Goal: Information Seeking & Learning: Get advice/opinions

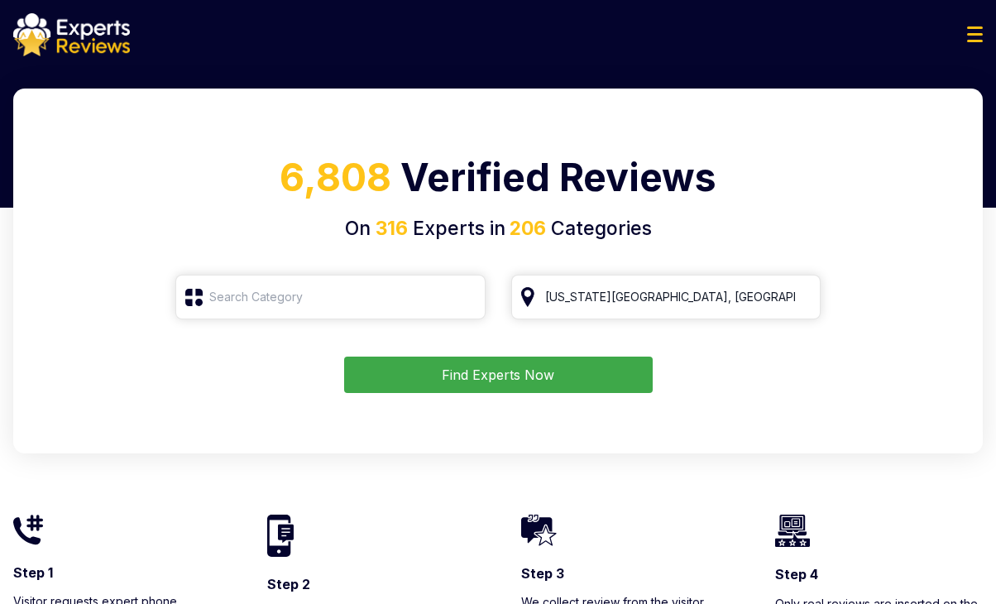
click at [802, 297] on input "[US_STATE][GEOGRAPHIC_DATA], [GEOGRAPHIC_DATA]" at bounding box center [666, 297] width 310 height 45
click at [732, 296] on input "search" at bounding box center [666, 297] width 310 height 45
drag, startPoint x: 774, startPoint y: 358, endPoint x: 767, endPoint y: 347, distance: 13.3
click at [774, 358] on div "Find Experts Now" at bounding box center [498, 375] width 930 height 36
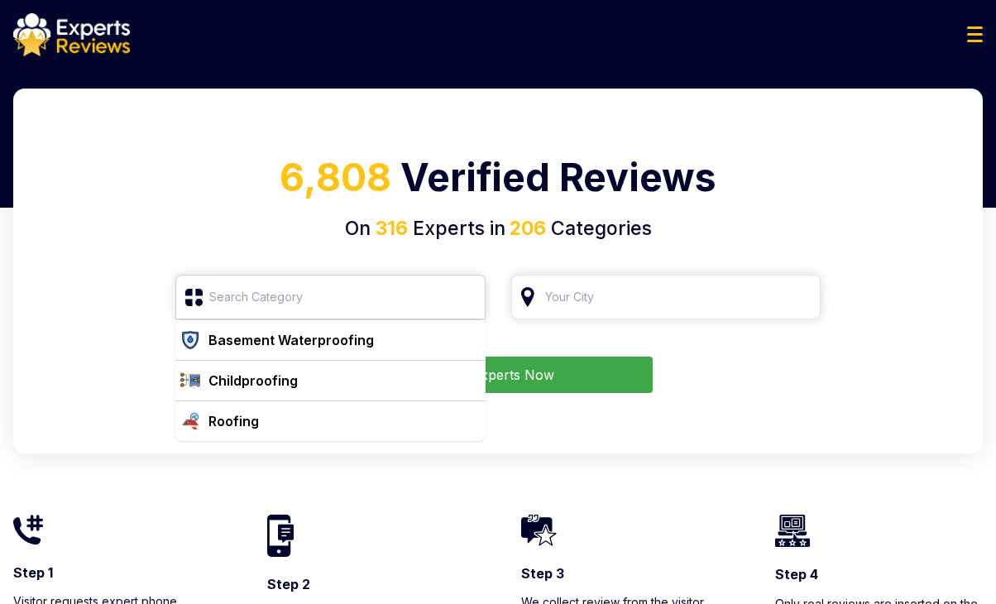
click at [389, 289] on input "search" at bounding box center [330, 297] width 310 height 45
click at [697, 293] on input "search" at bounding box center [666, 297] width 310 height 45
drag, startPoint x: 742, startPoint y: 365, endPoint x: 730, endPoint y: 342, distance: 26.3
click at [742, 365] on div "Find Experts Now" at bounding box center [498, 375] width 930 height 36
click at [701, 302] on input "search" at bounding box center [666, 297] width 310 height 45
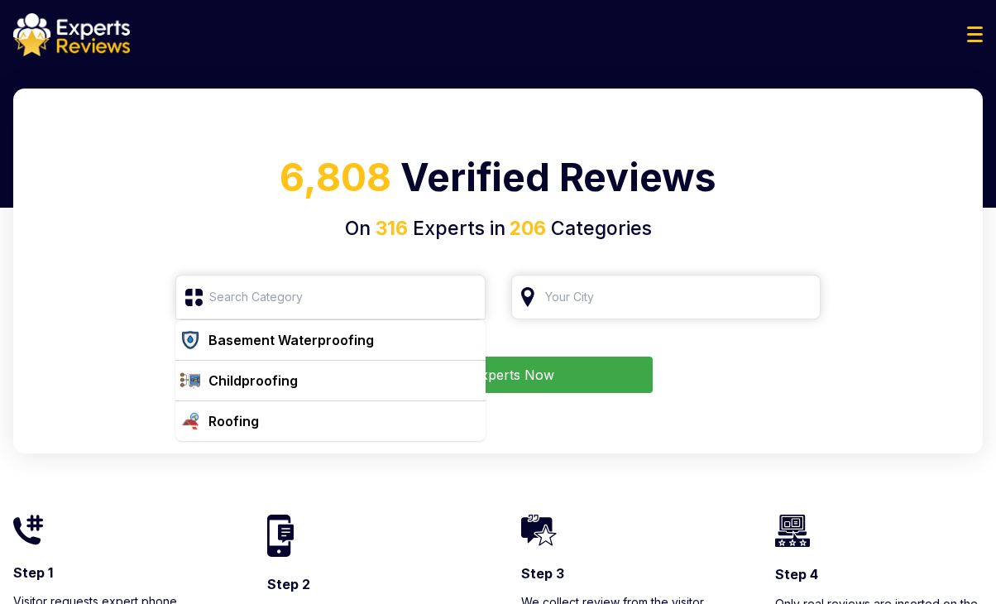
drag, startPoint x: 765, startPoint y: 416, endPoint x: 732, endPoint y: 416, distance: 33.1
click at [761, 416] on div "6,808 Verified Reviews On 316 Experts in 206 Categories Basement Waterproofing …" at bounding box center [498, 271] width 970 height 365
click at [498, 426] on div "6,808 Verified Reviews On 316 Experts in 206 Categories Basement Waterproofing …" at bounding box center [498, 271] width 970 height 365
click at [242, 299] on input "search" at bounding box center [330, 297] width 310 height 45
click at [233, 251] on div "6,808 Verified Reviews On 316 Experts in 206 Categories Basement Waterproofing …" at bounding box center [498, 271] width 970 height 365
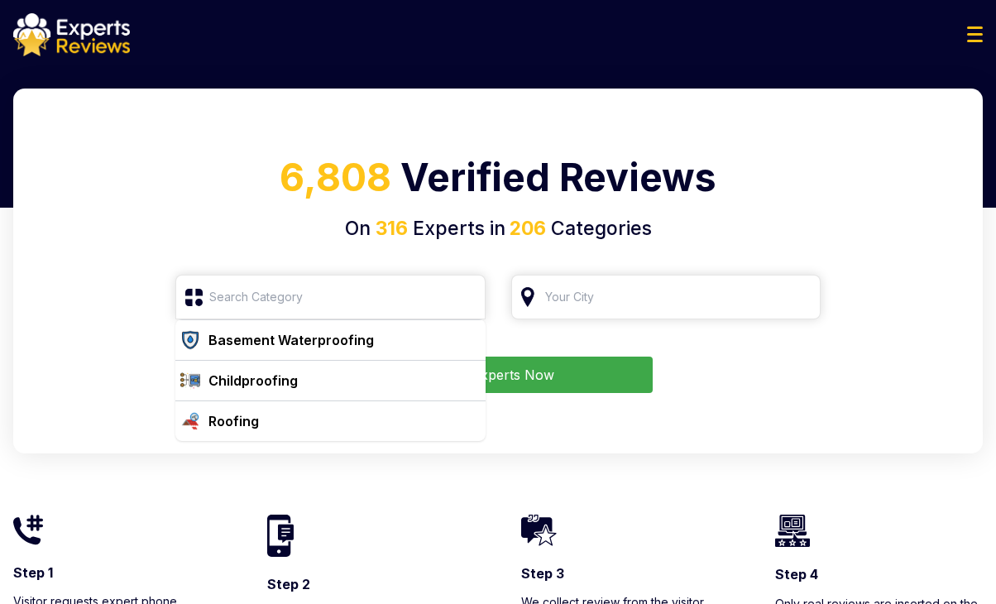
click at [215, 244] on div "6,808 Verified Reviews On 316 Experts in 206 Categories Basement Waterproofing …" at bounding box center [498, 271] width 970 height 365
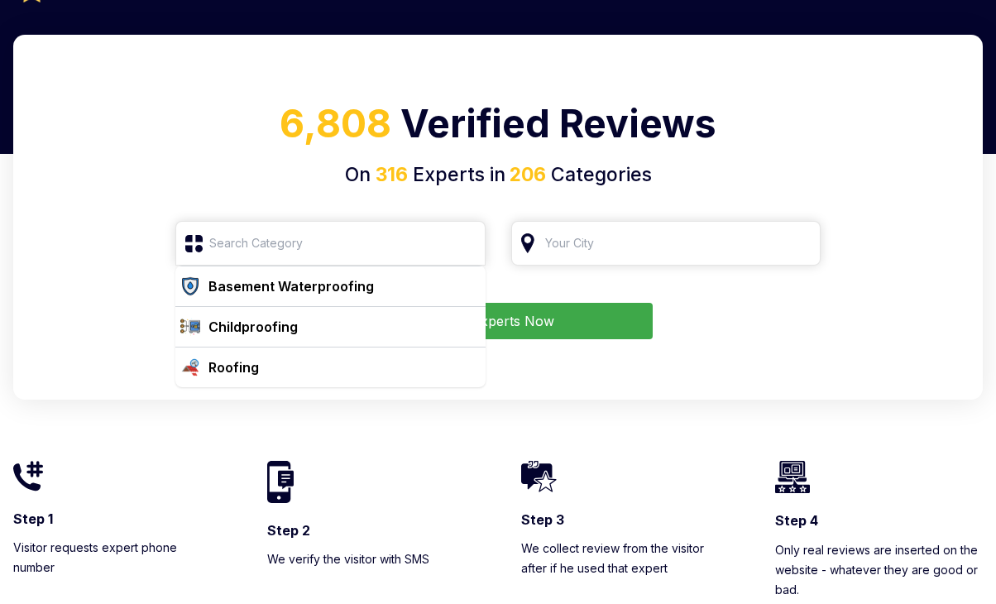
scroll to position [83, 0]
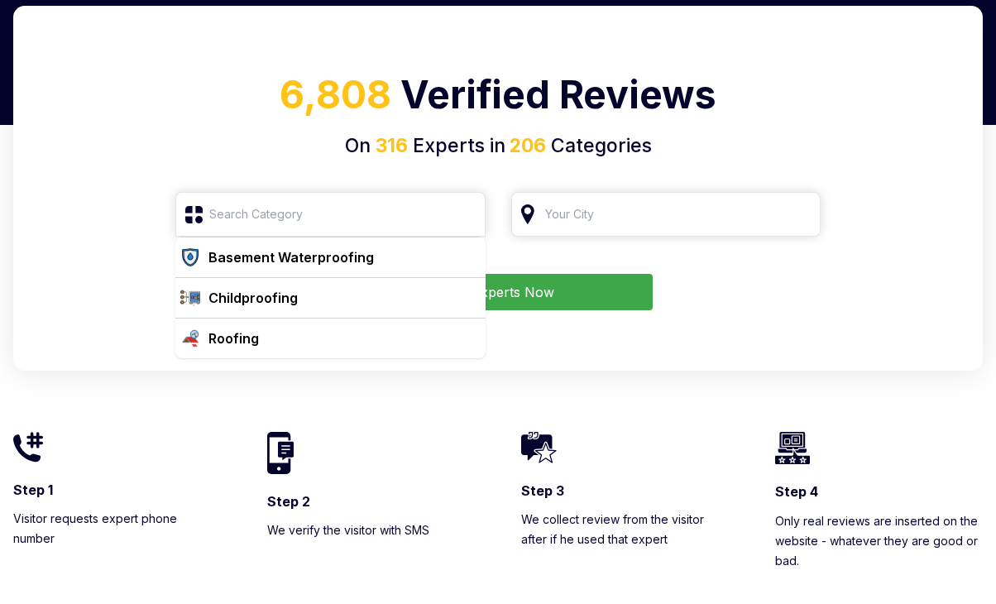
drag, startPoint x: 659, startPoint y: 352, endPoint x: 651, endPoint y: 350, distance: 8.4
click at [658, 352] on div "6,808 Verified Reviews On 316 Experts in 206 Categories Basement Waterproofing …" at bounding box center [498, 188] width 970 height 365
click at [324, 334] on div "Roofing" at bounding box center [340, 339] width 277 height 20
type input "Roofing"
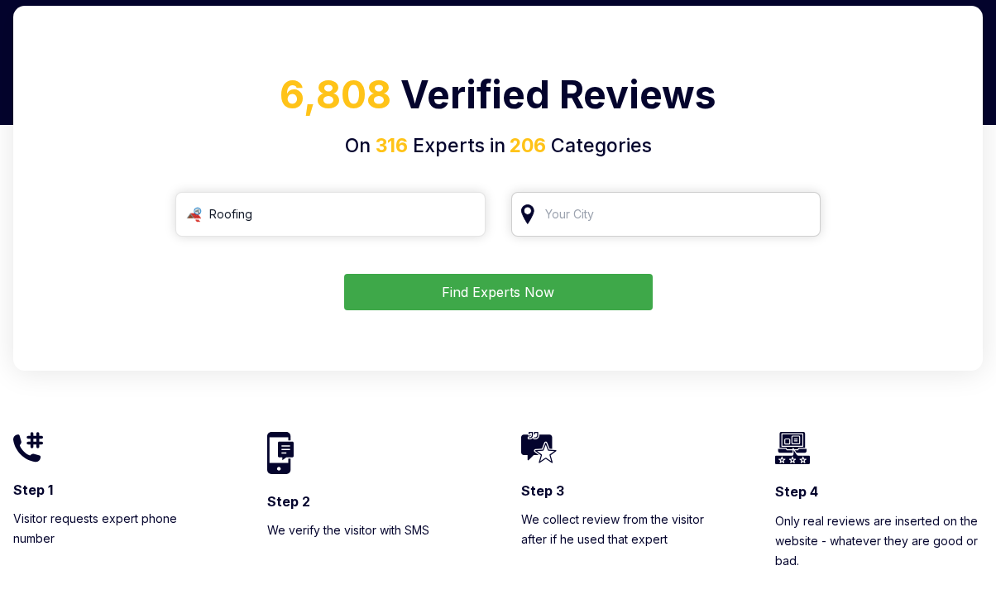
click at [611, 224] on input "search" at bounding box center [666, 214] width 310 height 45
drag, startPoint x: 636, startPoint y: 208, endPoint x: 686, endPoint y: 231, distance: 55.5
click at [638, 211] on input "search" at bounding box center [666, 214] width 310 height 45
click at [341, 219] on input "Roofing" at bounding box center [330, 214] width 310 height 45
click at [455, 218] on input "Roofing" at bounding box center [330, 214] width 310 height 45
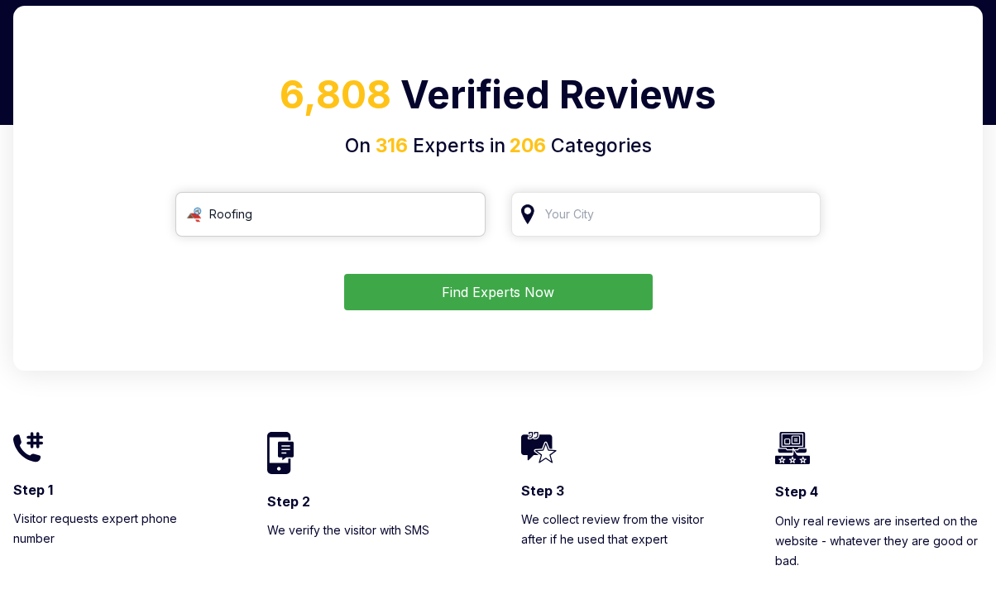
click at [462, 215] on input "Roofing" at bounding box center [330, 214] width 310 height 45
click at [372, 223] on input "search" at bounding box center [330, 214] width 310 height 45
drag, startPoint x: 781, startPoint y: 249, endPoint x: 792, endPoint y: 237, distance: 16.4
click at [783, 247] on form "Find Experts Now" at bounding box center [498, 251] width 930 height 118
click at [795, 228] on input "search" at bounding box center [666, 214] width 310 height 45
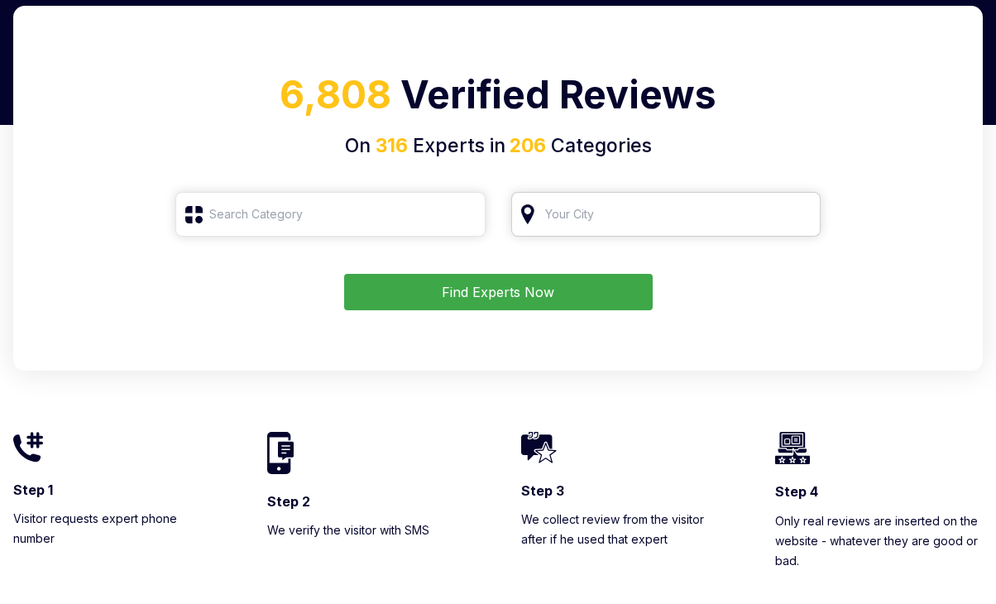
drag, startPoint x: 742, startPoint y: 214, endPoint x: 588, endPoint y: 218, distance: 154.0
click at [738, 214] on input "search" at bounding box center [666, 214] width 310 height 45
drag, startPoint x: 588, startPoint y: 218, endPoint x: 571, endPoint y: 222, distance: 16.9
click at [580, 219] on input "search" at bounding box center [666, 214] width 310 height 45
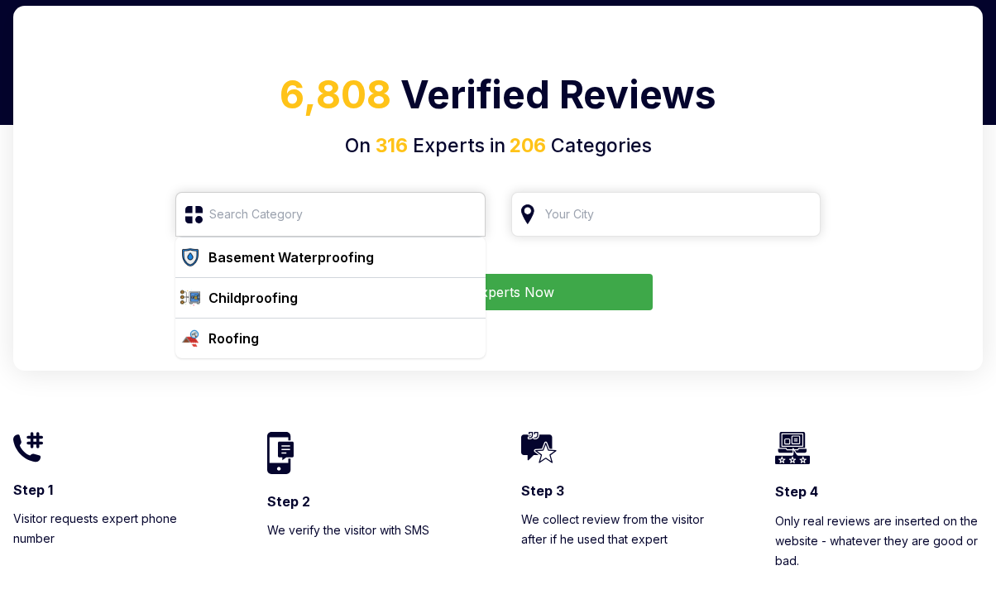
click at [362, 211] on input "search" at bounding box center [330, 214] width 310 height 45
click at [579, 240] on form "Basement Waterproofing Childproofing Roofing Find Experts Now" at bounding box center [498, 251] width 930 height 118
click at [533, 251] on form "Basement Waterproofing Childproofing Roofing Find Experts Now" at bounding box center [498, 251] width 930 height 118
click at [385, 180] on div "6,808 Verified Reviews On 316 Experts in 206 Categories Basement Waterproofing …" at bounding box center [498, 188] width 970 height 365
drag, startPoint x: 267, startPoint y: 167, endPoint x: 185, endPoint y: 173, distance: 82.1
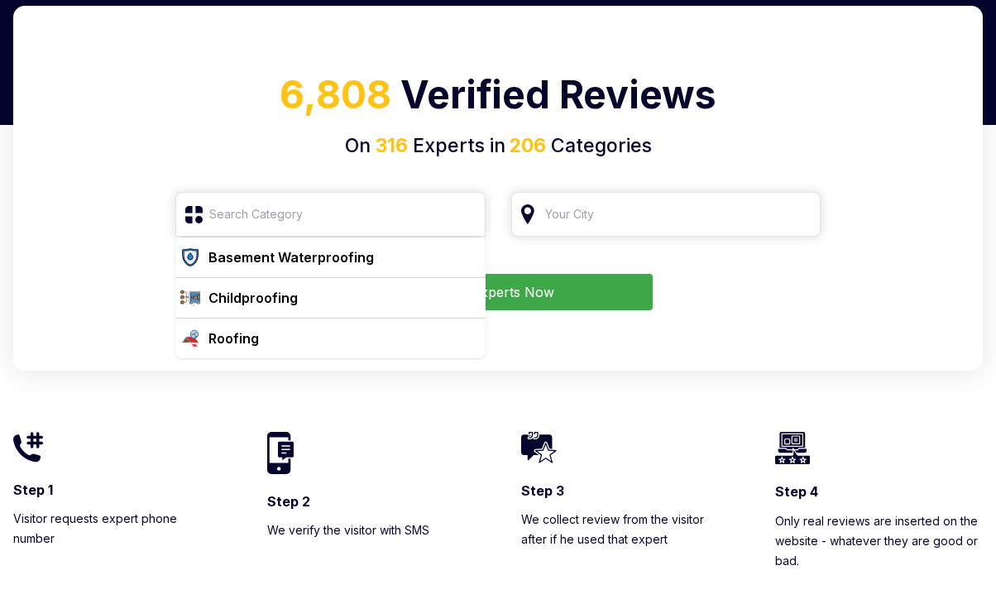
click at [229, 170] on div "6,808 Verified Reviews On 316 Experts in 206 Categories Basement Waterproofing …" at bounding box center [498, 188] width 970 height 365
drag, startPoint x: 170, startPoint y: 181, endPoint x: 159, endPoint y: 204, distance: 24.8
click at [166, 185] on div "6,808 Verified Reviews On 316 Experts in 206 Categories Basement Waterproofing …" at bounding box center [498, 188] width 970 height 365
click at [113, 292] on div "Find Experts Now" at bounding box center [498, 292] width 930 height 36
click at [292, 334] on div "Roofing" at bounding box center [340, 339] width 277 height 20
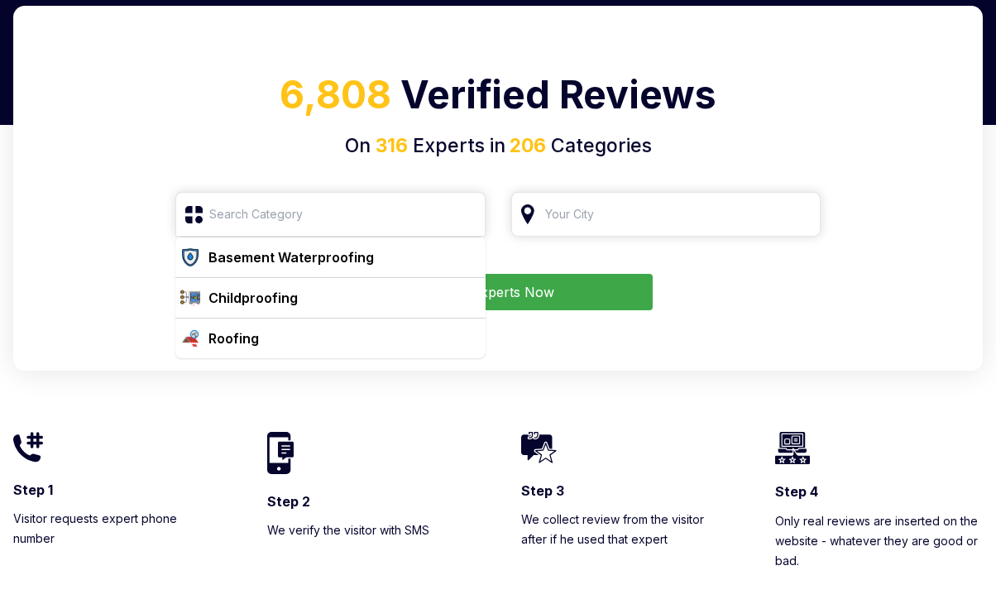
type input "Roofing"
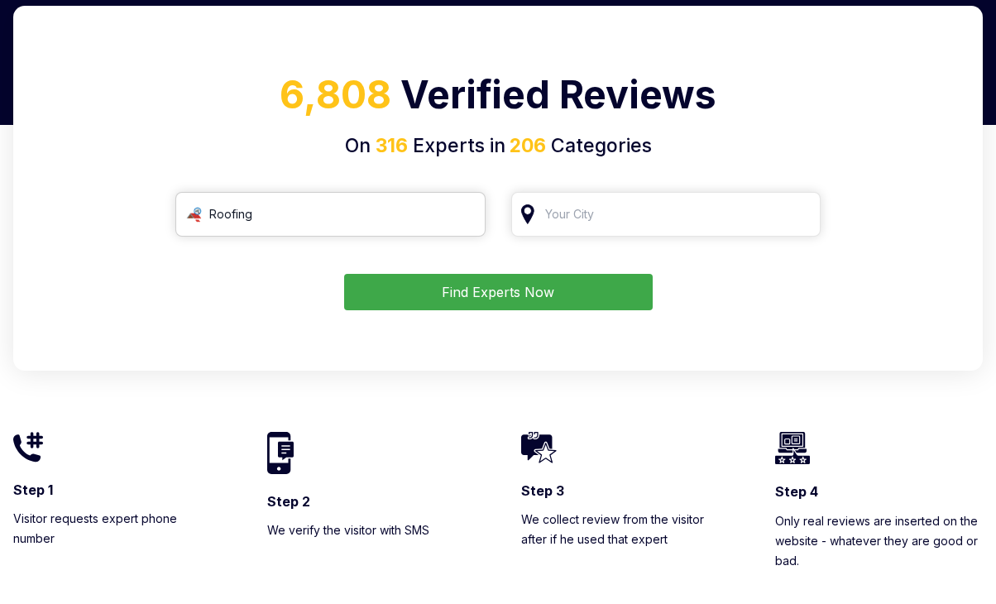
click at [270, 207] on input "Roofing" at bounding box center [330, 214] width 310 height 45
click at [460, 213] on input "Roofing" at bounding box center [330, 214] width 310 height 45
click at [237, 224] on input "search" at bounding box center [330, 214] width 310 height 45
click at [262, 305] on div "Find Experts Now" at bounding box center [498, 292] width 930 height 36
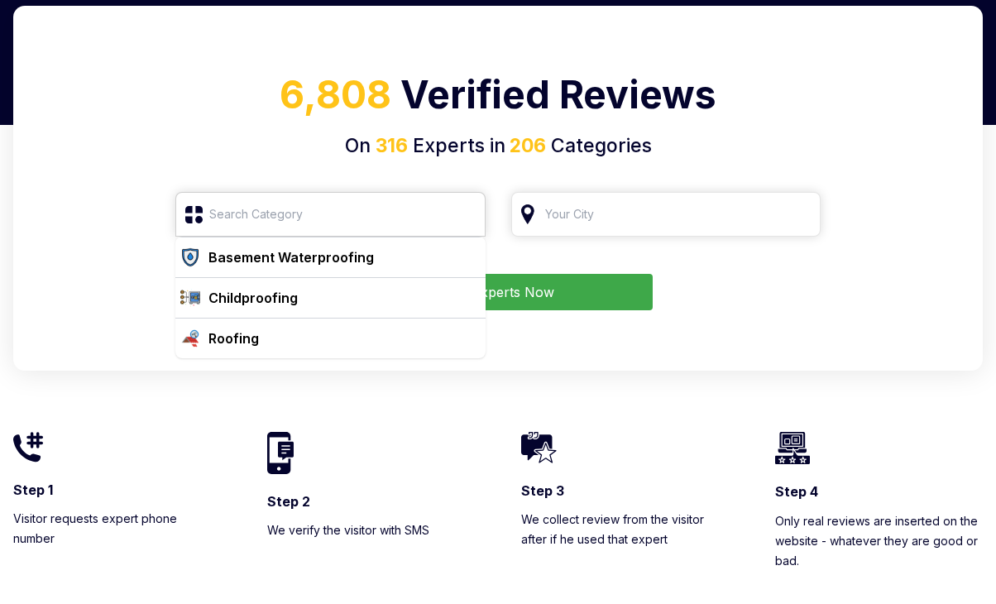
click at [281, 204] on input "search" at bounding box center [330, 214] width 310 height 45
click at [287, 173] on div "6,808 Verified Reviews On 316 Experts in 206 Categories Basement Waterproofing …" at bounding box center [498, 188] width 970 height 365
drag, startPoint x: 277, startPoint y: 222, endPoint x: 252, endPoint y: 277, distance: 61.1
click at [275, 224] on input "search" at bounding box center [330, 214] width 310 height 45
click at [270, 335] on div "Roofing" at bounding box center [340, 339] width 277 height 20
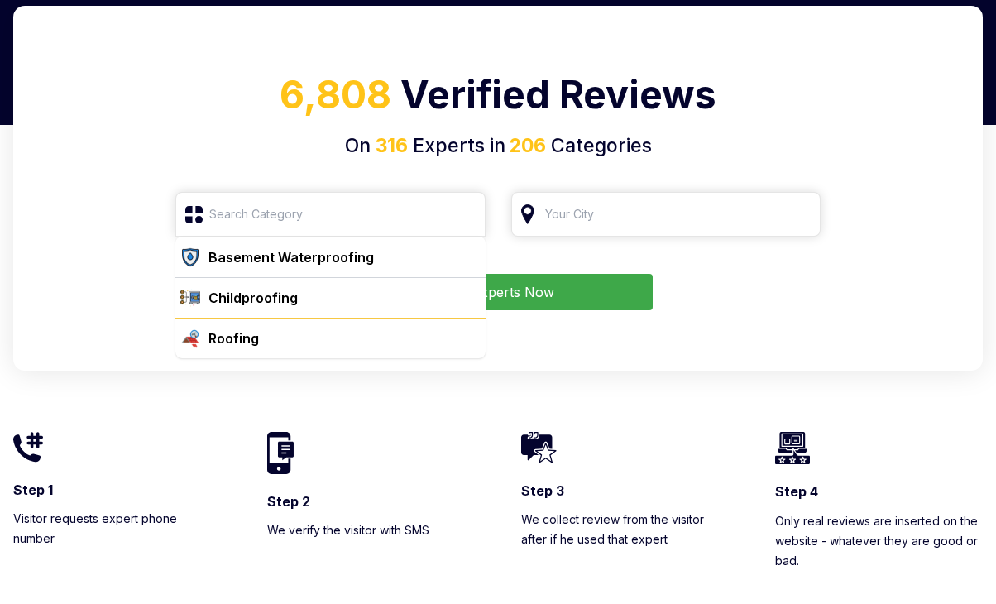
type input "Roofing"
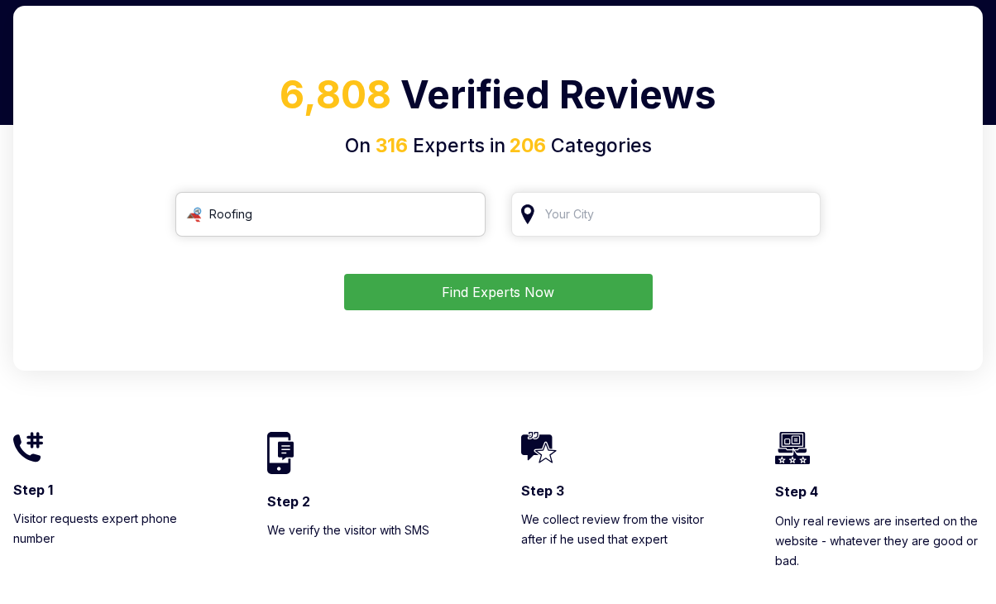
click at [278, 221] on input "Roofing" at bounding box center [330, 214] width 310 height 45
click at [473, 216] on input "Roofing" at bounding box center [330, 214] width 310 height 45
click at [462, 216] on input "Roofing" at bounding box center [330, 214] width 310 height 45
click at [255, 216] on input "search" at bounding box center [330, 214] width 310 height 45
click at [258, 290] on div "Find Experts Now" at bounding box center [498, 292] width 930 height 36
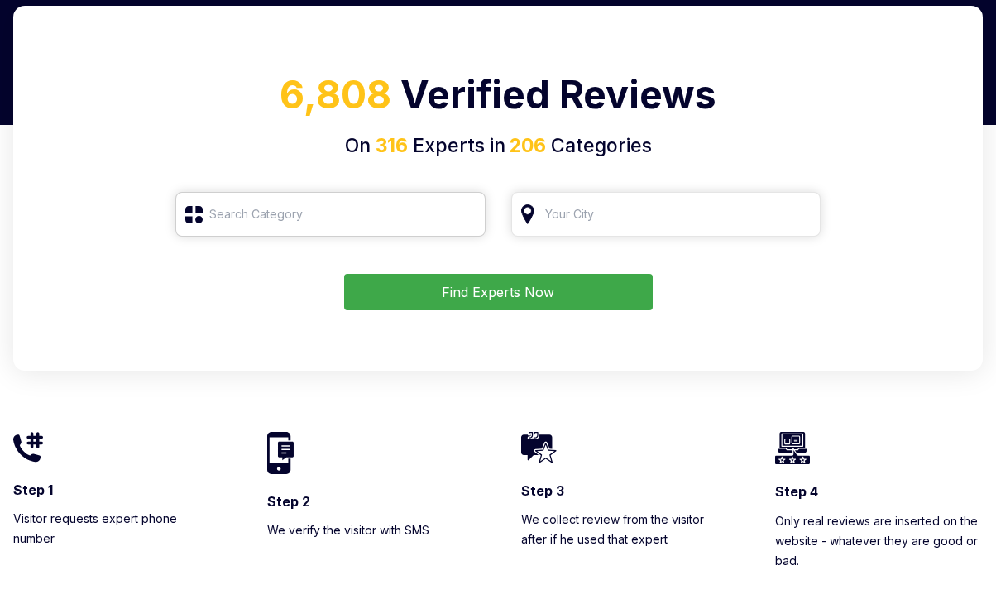
click at [255, 215] on input "search" at bounding box center [330, 214] width 310 height 45
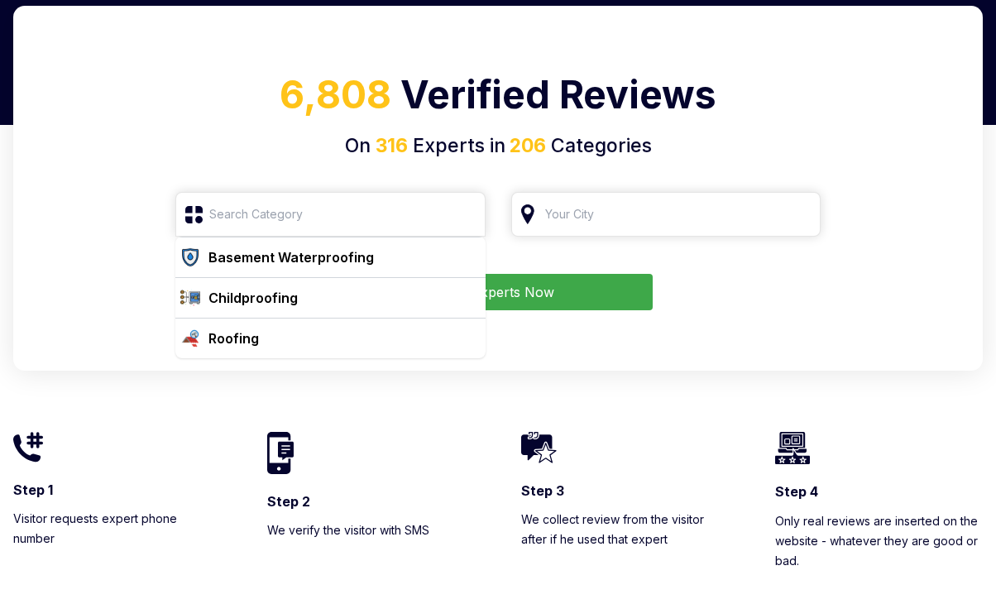
click at [446, 377] on div "Step 1 Visitor requests expert phone number Step 2 We verify the visitor with S…" at bounding box center [498, 470] width 970 height 199
drag, startPoint x: 80, startPoint y: 290, endPoint x: 80, endPoint y: 300, distance: 9.1
click at [82, 300] on div "Find Experts Now" at bounding box center [498, 292] width 930 height 36
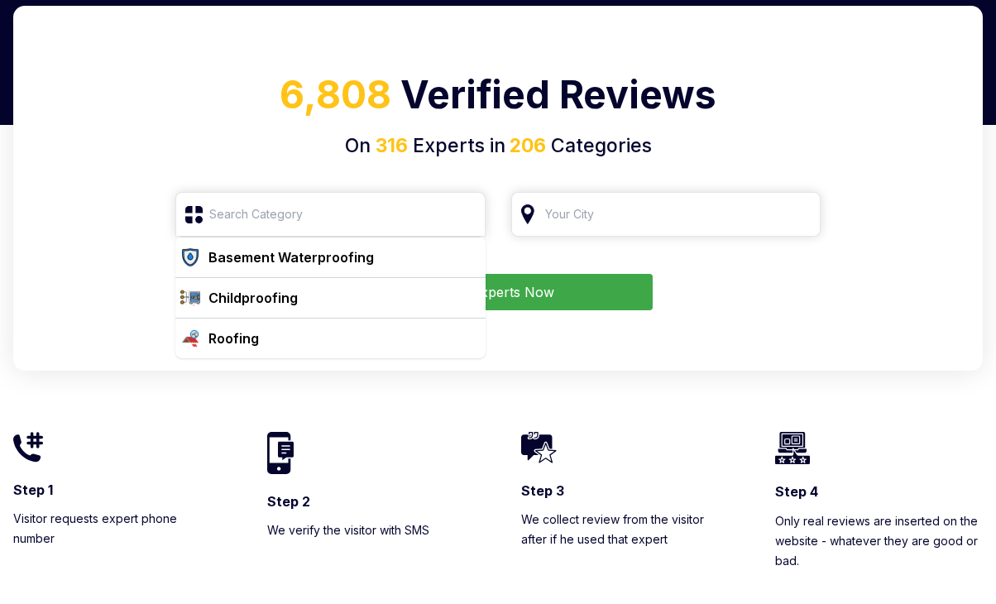
click at [65, 292] on div "Find Experts Now" at bounding box center [498, 292] width 930 height 36
click at [66, 292] on div "Find Experts Now" at bounding box center [498, 292] width 930 height 36
click at [289, 339] on div "Roofing" at bounding box center [340, 339] width 277 height 20
type input "Roofing"
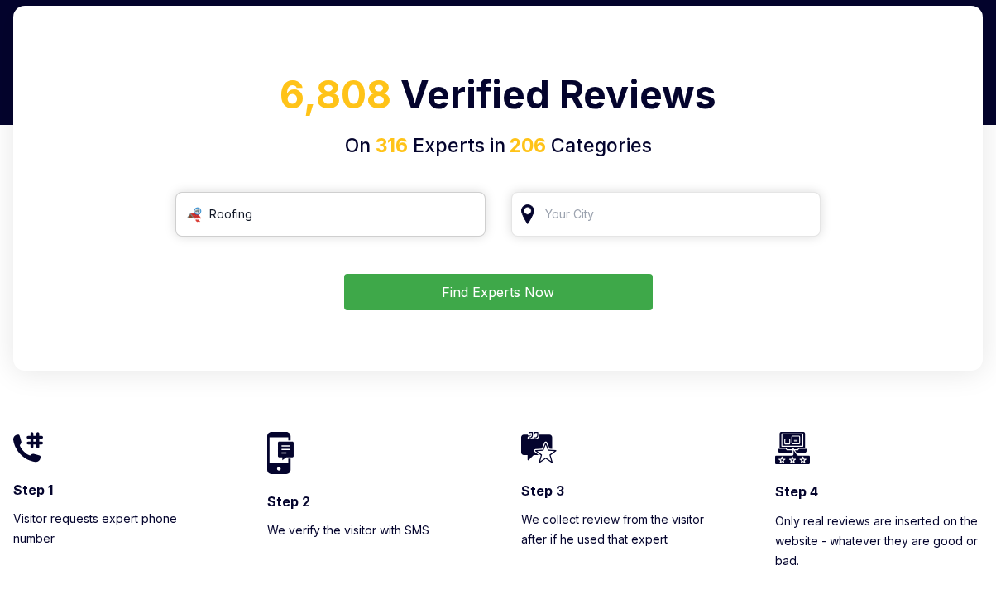
click at [327, 221] on input "Roofing" at bounding box center [330, 214] width 310 height 45
click at [939, 439] on div at bounding box center [879, 448] width 208 height 32
